Goal: Communication & Community: Answer question/provide support

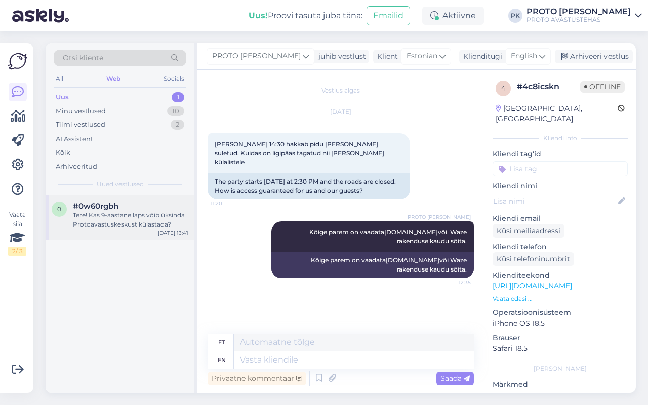
click at [93, 215] on div "Tere! Kas 9-aastane laps võib üksinda Protoavastuskeskust külastada?" at bounding box center [130, 220] width 115 height 18
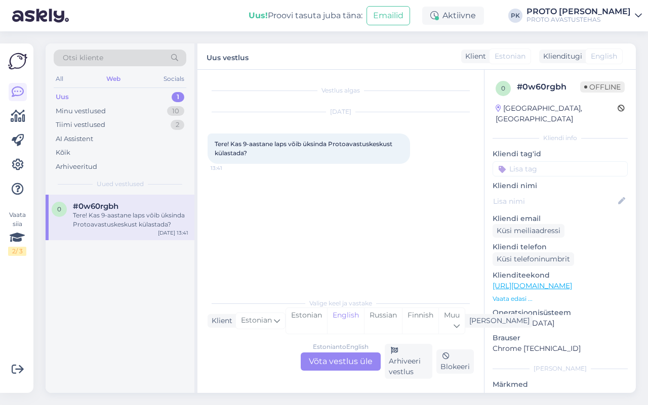
click at [340, 362] on div "Estonian to English Võta vestlus üle" at bounding box center [341, 362] width 80 height 18
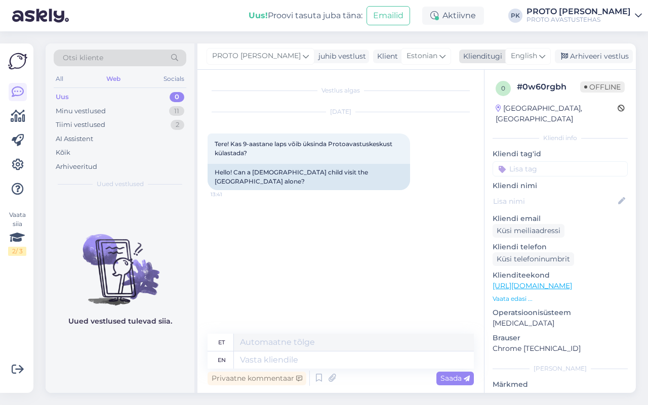
click at [534, 58] on div "English" at bounding box center [528, 56] width 46 height 16
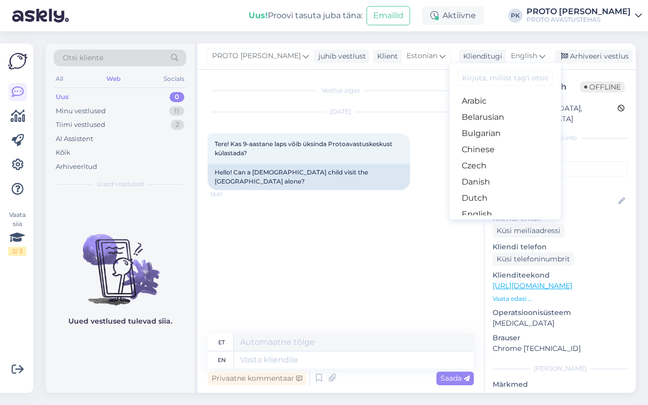
click at [498, 223] on link "Estonian" at bounding box center [504, 231] width 111 height 16
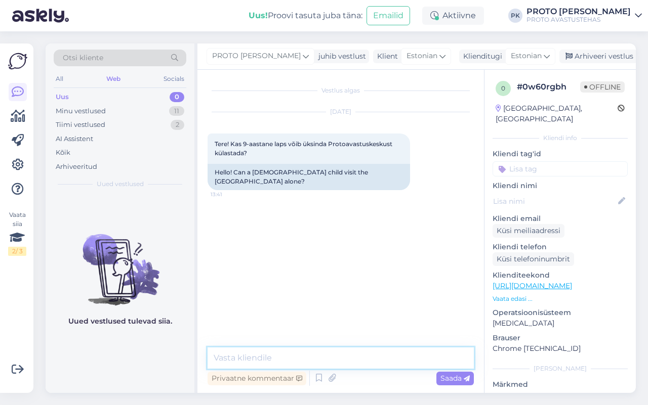
click at [251, 357] on textarea at bounding box center [340, 358] width 266 height 21
type textarea "Tere! Jah võib ikka."
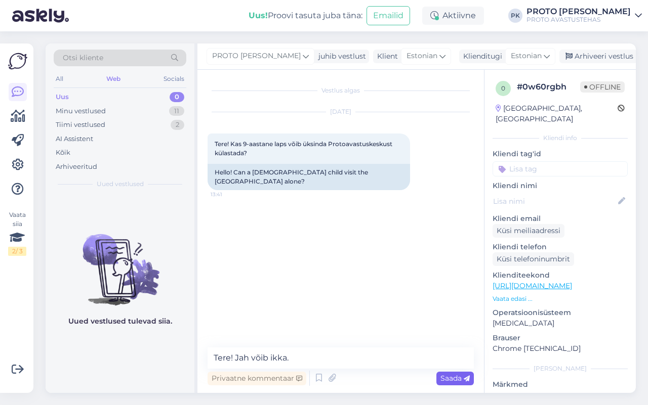
click at [453, 378] on span "Saada" at bounding box center [454, 378] width 29 height 9
click at [99, 97] on div "Uus 0" at bounding box center [120, 97] width 133 height 14
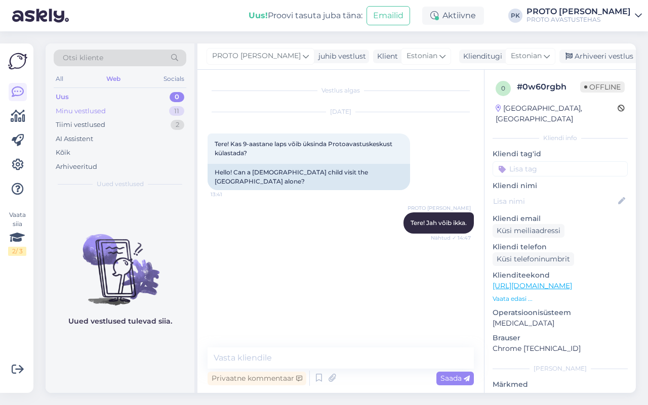
click at [71, 113] on div "Minu vestlused" at bounding box center [81, 111] width 50 height 10
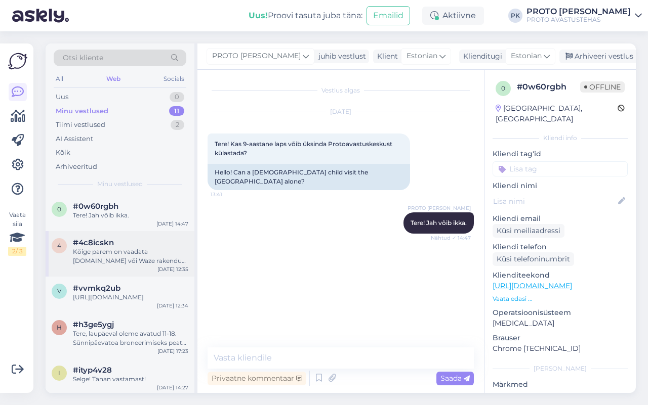
click at [87, 262] on div "Kõige parem on vaadata [DOMAIN_NAME] või Waze rakenduse kaudu sõita." at bounding box center [130, 256] width 115 height 18
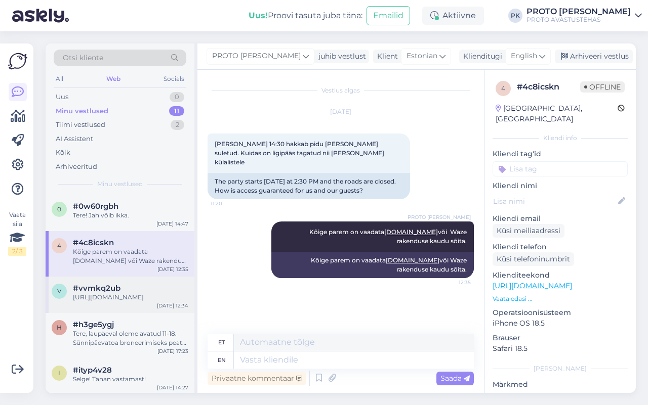
click at [104, 304] on div "v #vvmkq2ub [URL][DOMAIN_NAME] [DATE] 12:34" at bounding box center [120, 295] width 149 height 36
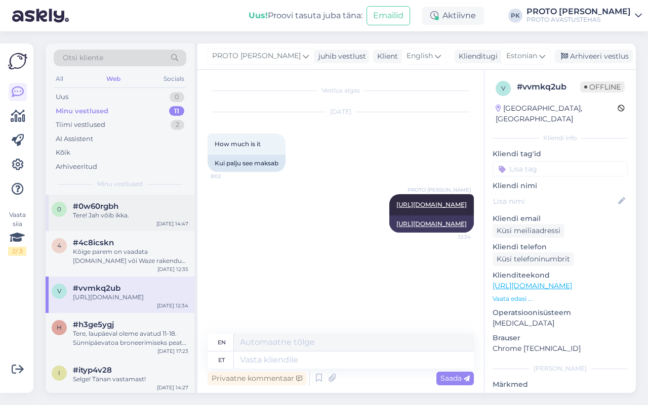
click at [105, 219] on div "Tere! Jah võib ikka." at bounding box center [130, 215] width 115 height 9
